Goal: Task Accomplishment & Management: Use online tool/utility

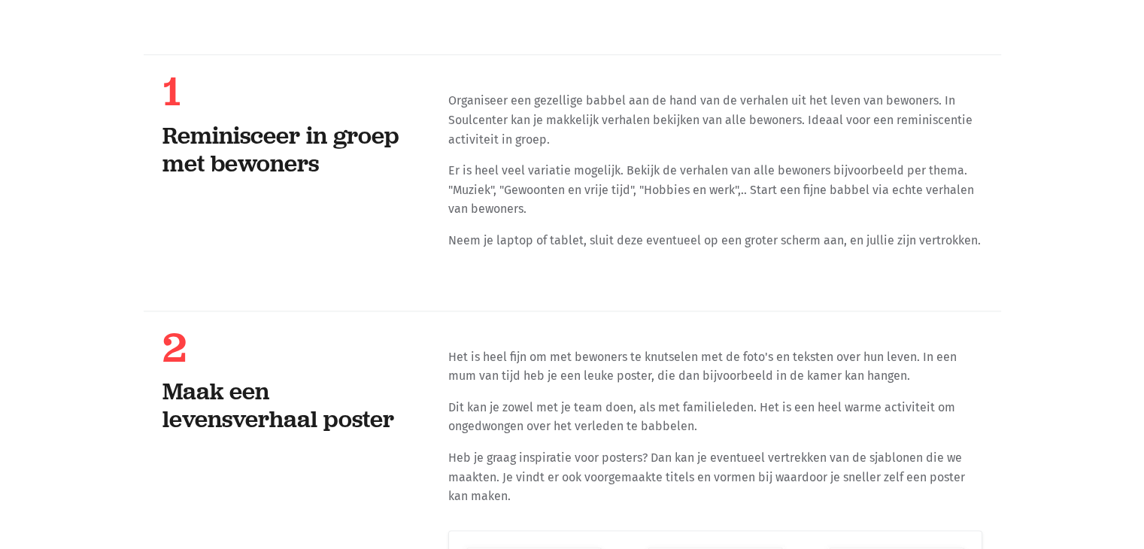
scroll to position [30447, 0]
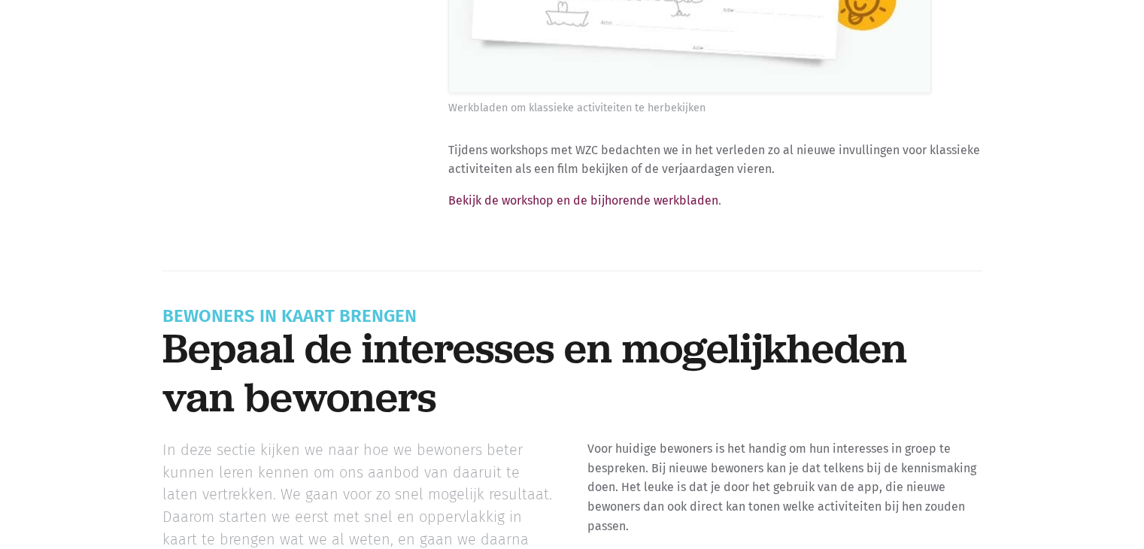
scroll to position [8794, 0]
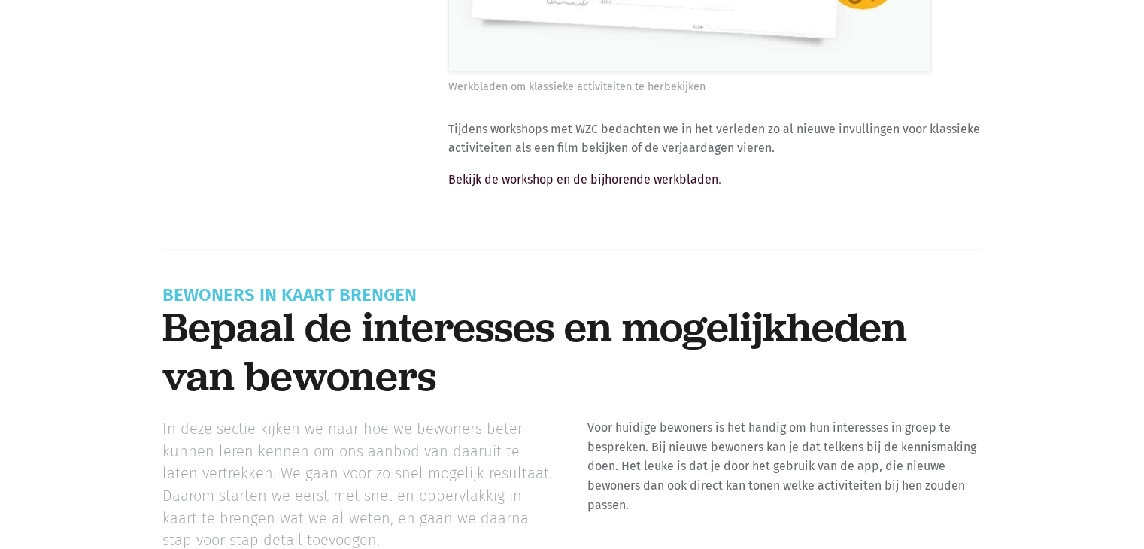
click at [592, 172] on link "Bekijk de workshop en de bijhorende werkbladen" at bounding box center [583, 179] width 270 height 14
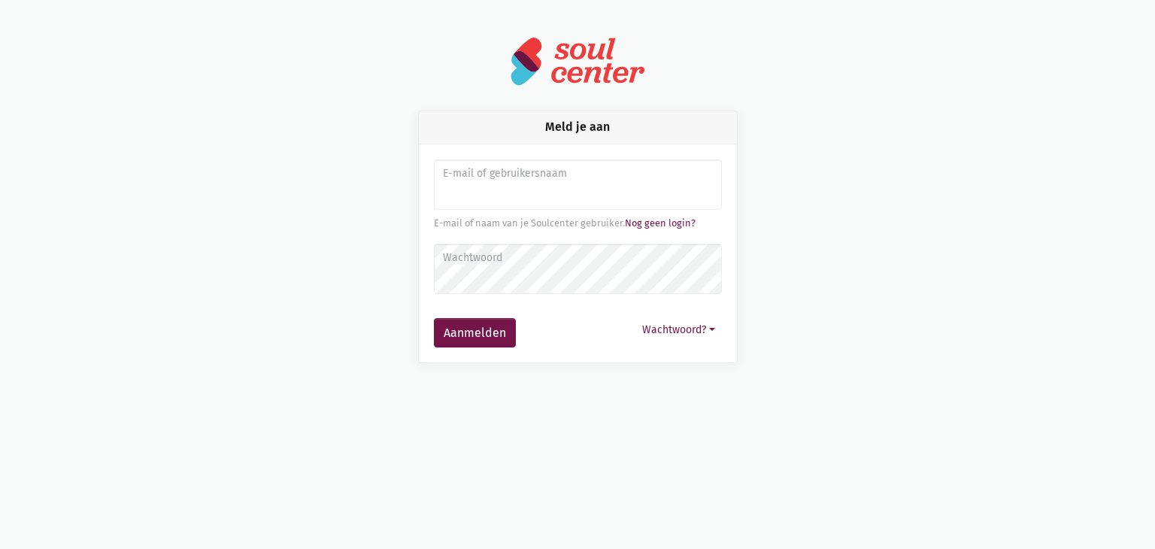
click at [534, 179] on label "E-mail of gebruikersnaam" at bounding box center [577, 173] width 268 height 17
click at [538, 193] on input "Aanmelden" at bounding box center [578, 184] width 288 height 51
type input "[EMAIL_ADDRESS][DOMAIN_NAME]"
click at [670, 332] on button "Wachtwoord?" at bounding box center [678, 329] width 86 height 23
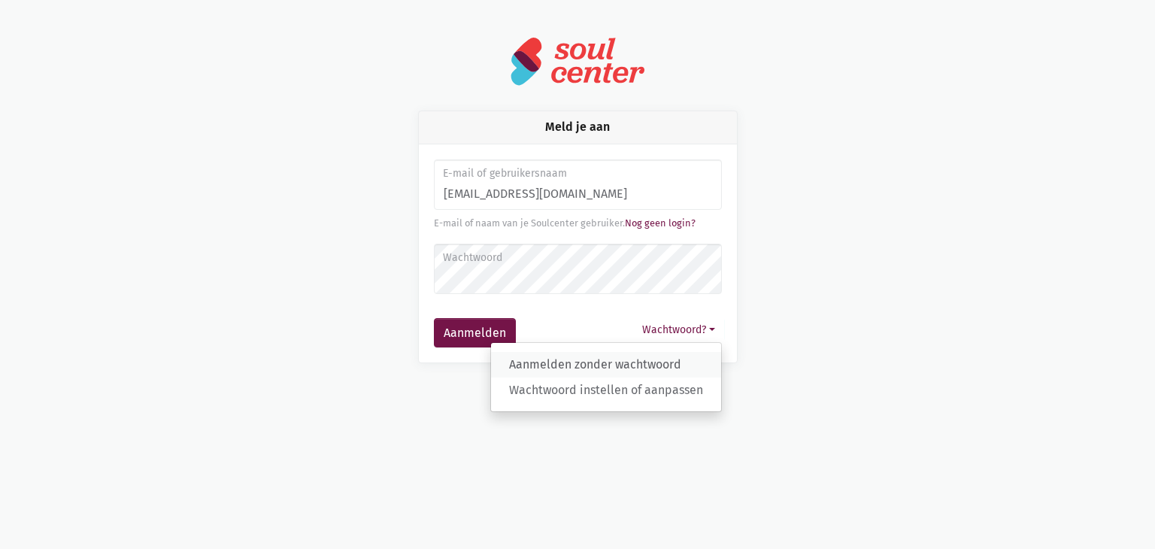
click at [629, 356] on link "Aanmelden zonder wachtwoord" at bounding box center [606, 365] width 230 height 26
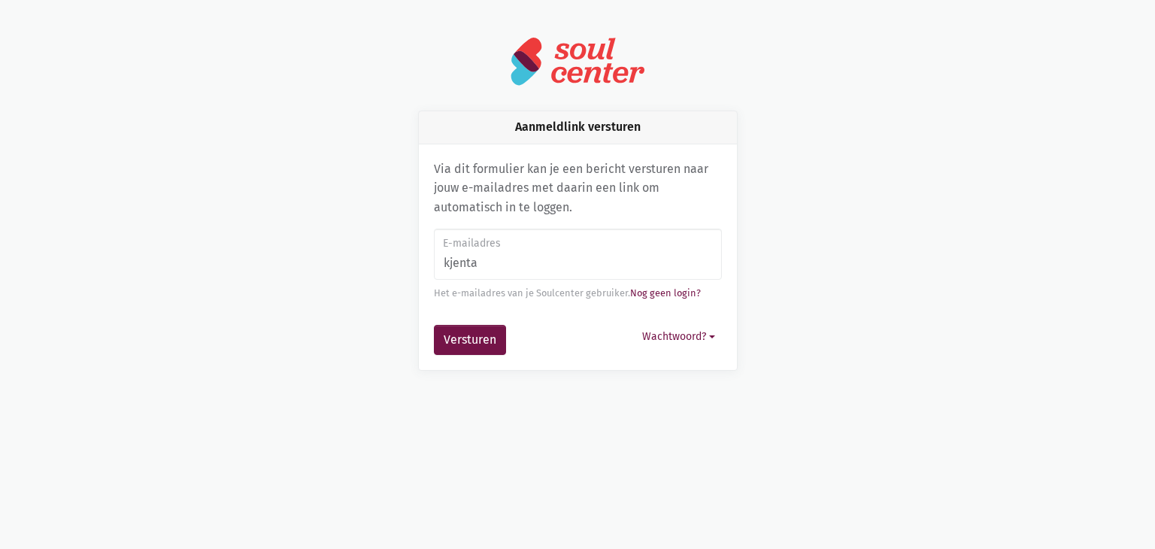
type input "[EMAIL_ADDRESS][DOMAIN_NAME]"
click at [474, 347] on button "Versturen" at bounding box center [470, 340] width 72 height 30
